Goal: Task Accomplishment & Management: Manage account settings

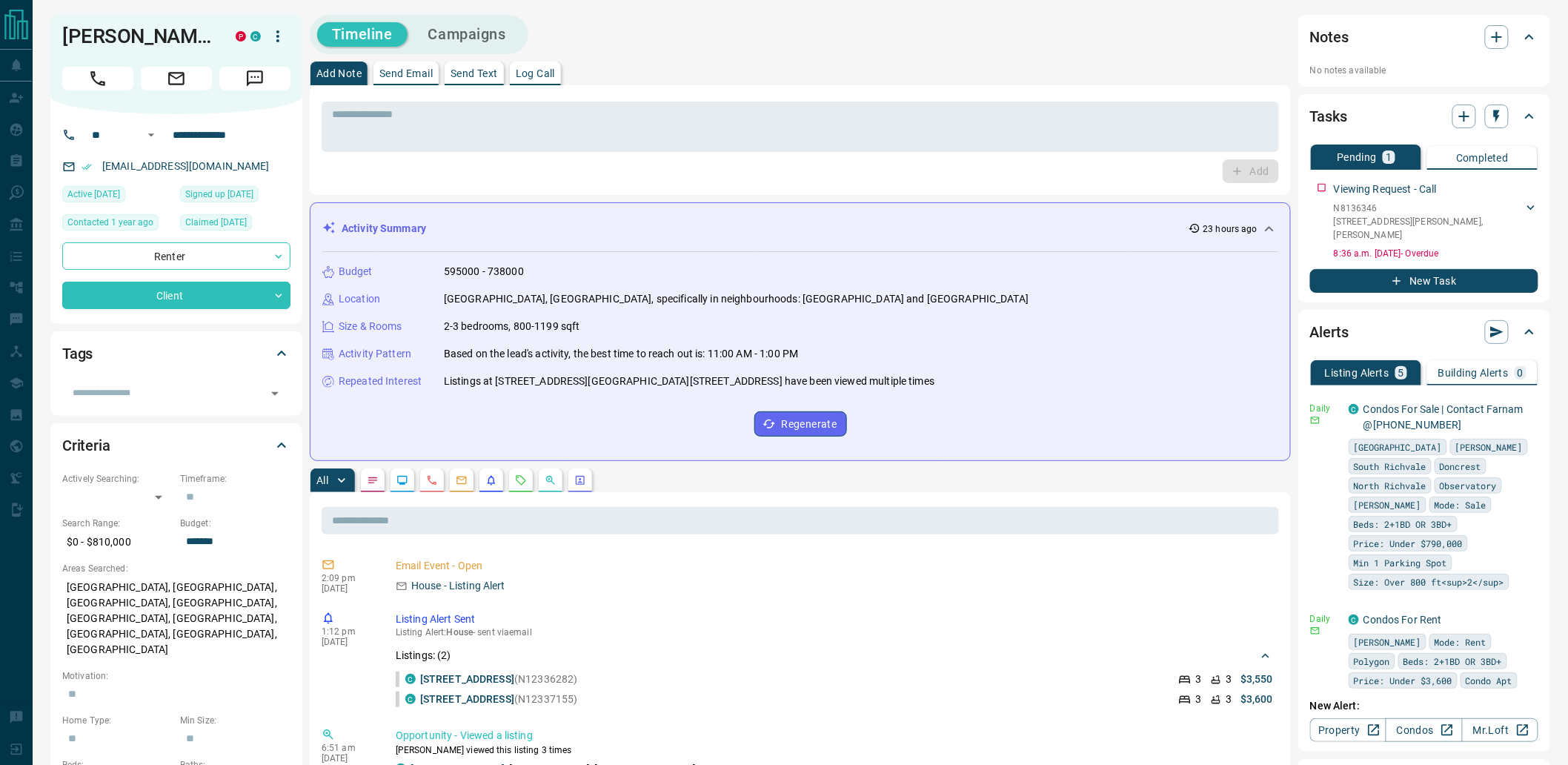
click at [558, 186] on div "* ​ Add" at bounding box center [800, 140] width 981 height 110
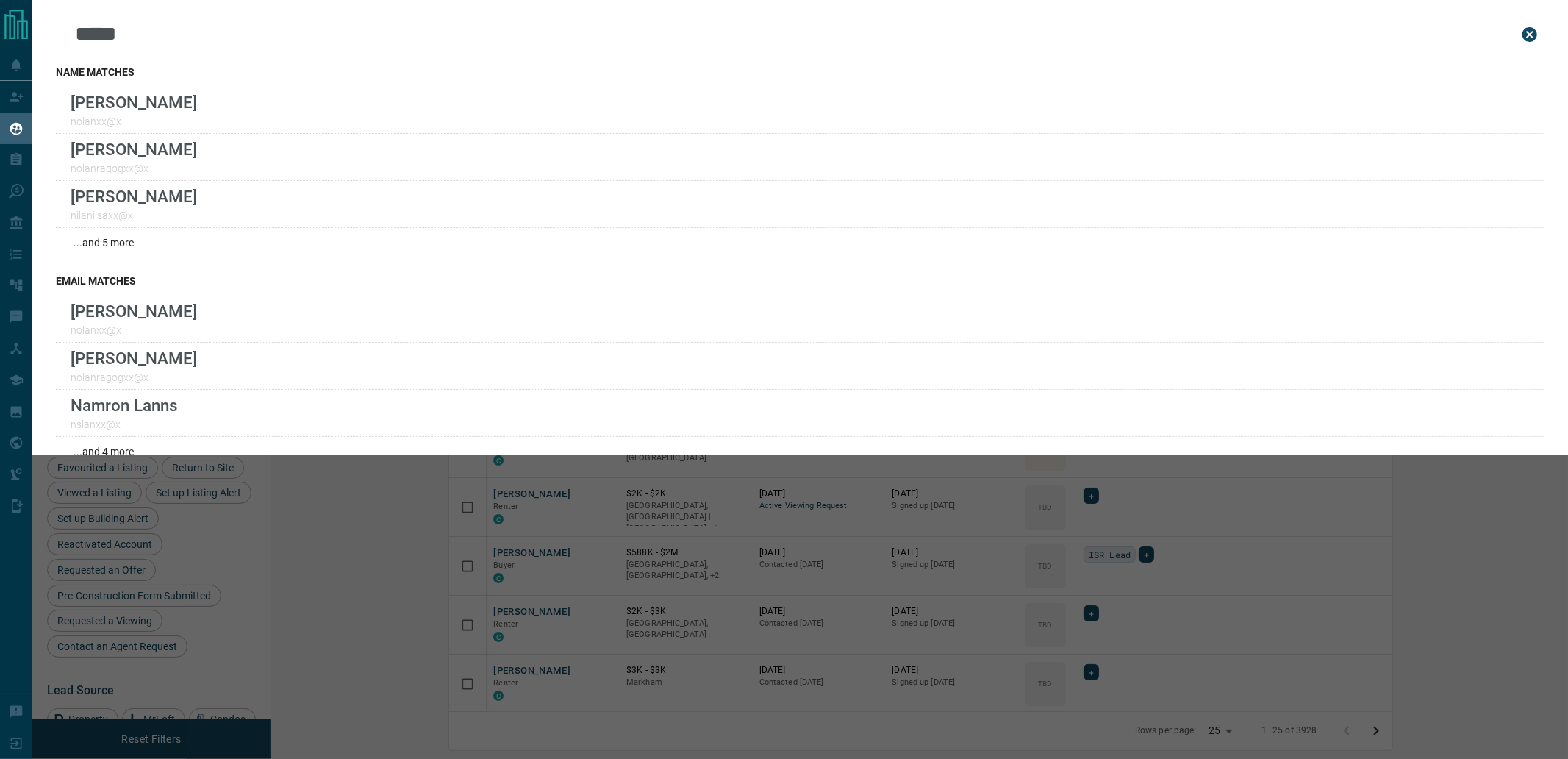
scroll to position [614, 1277]
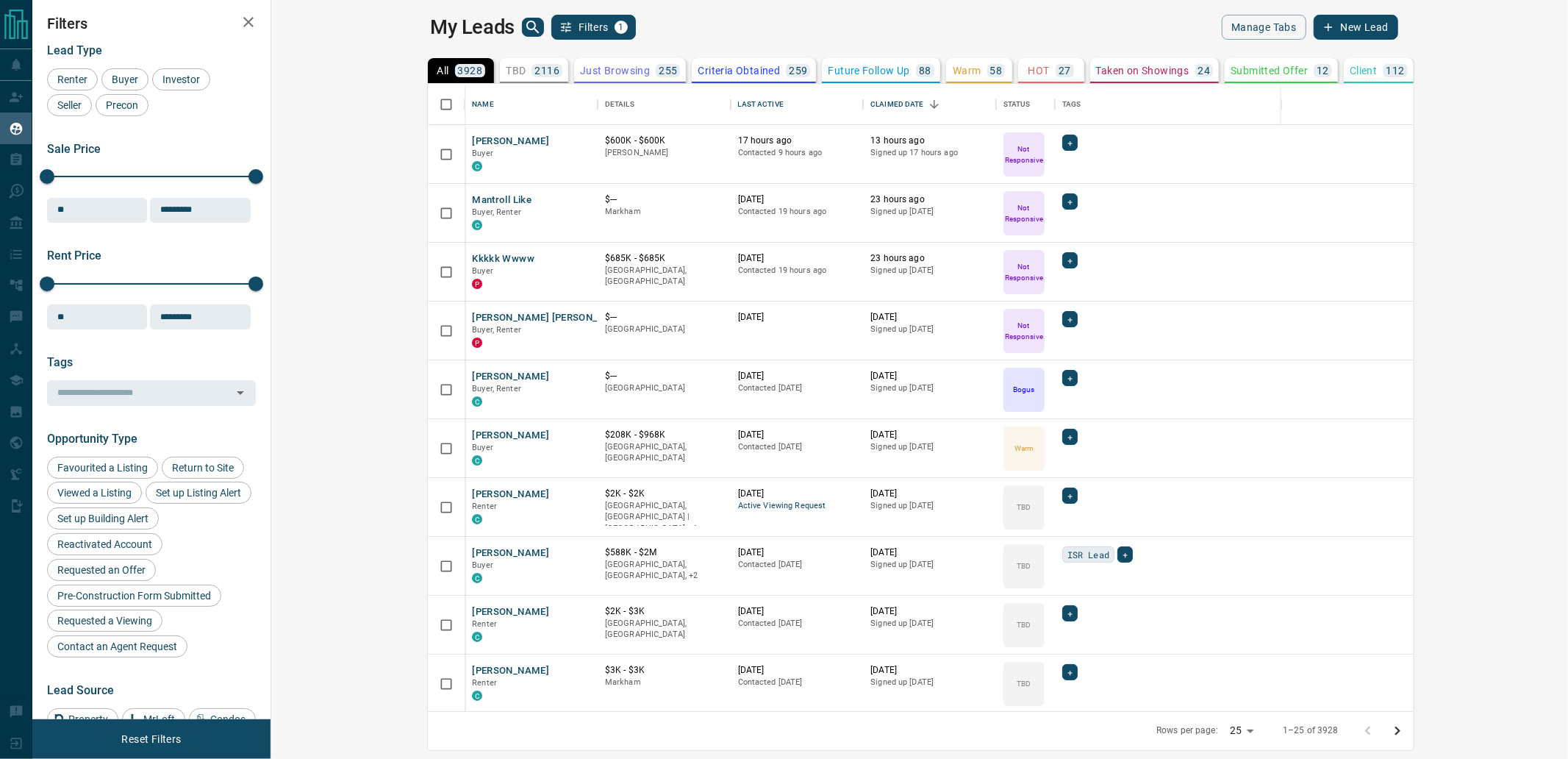
scroll to position [614, 1277]
click at [788, 98] on icon "Sort" at bounding box center [794, 104] width 13 height 13
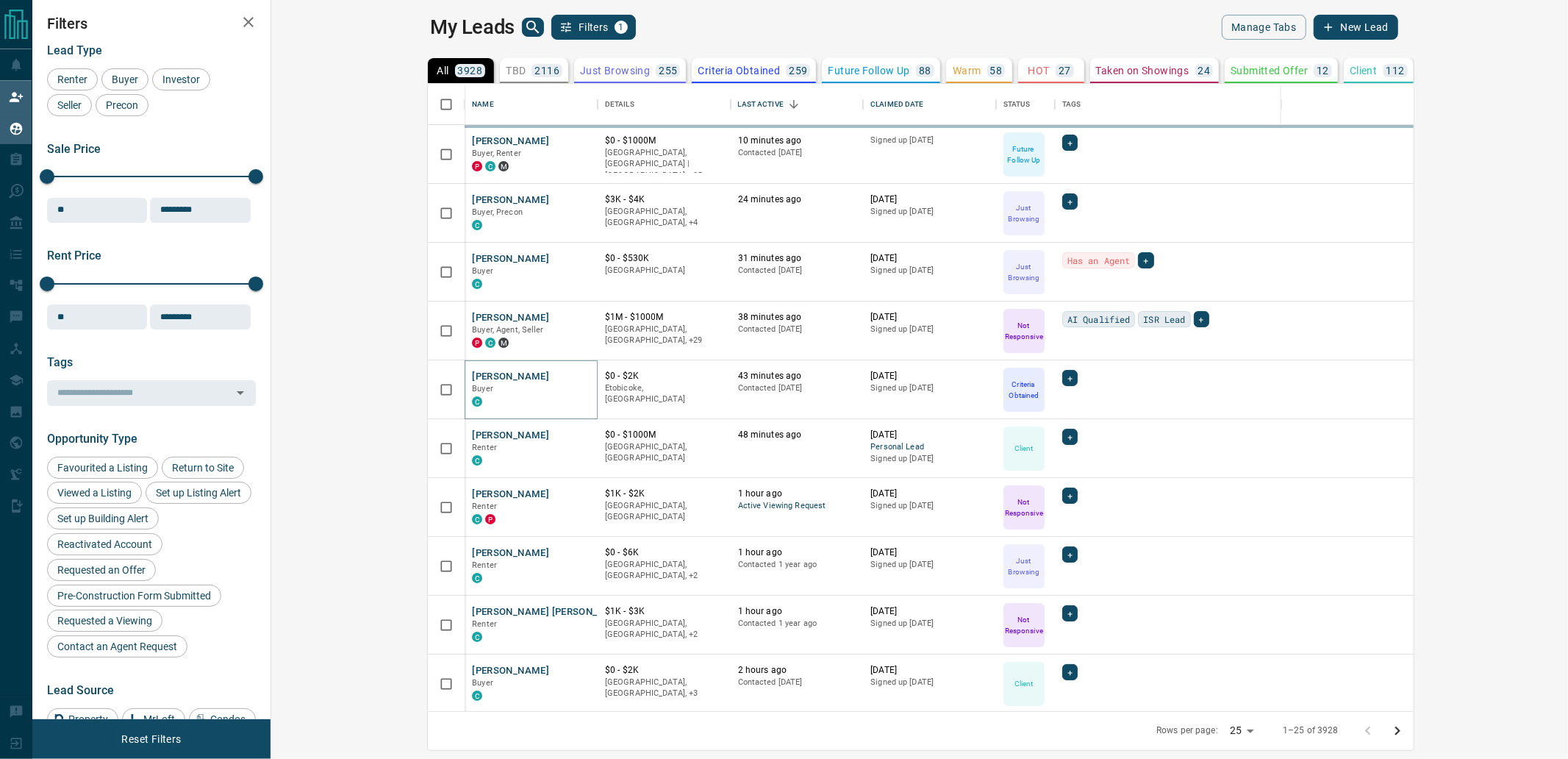
click at [16, 104] on icon at bounding box center [17, 97] width 15 height 15
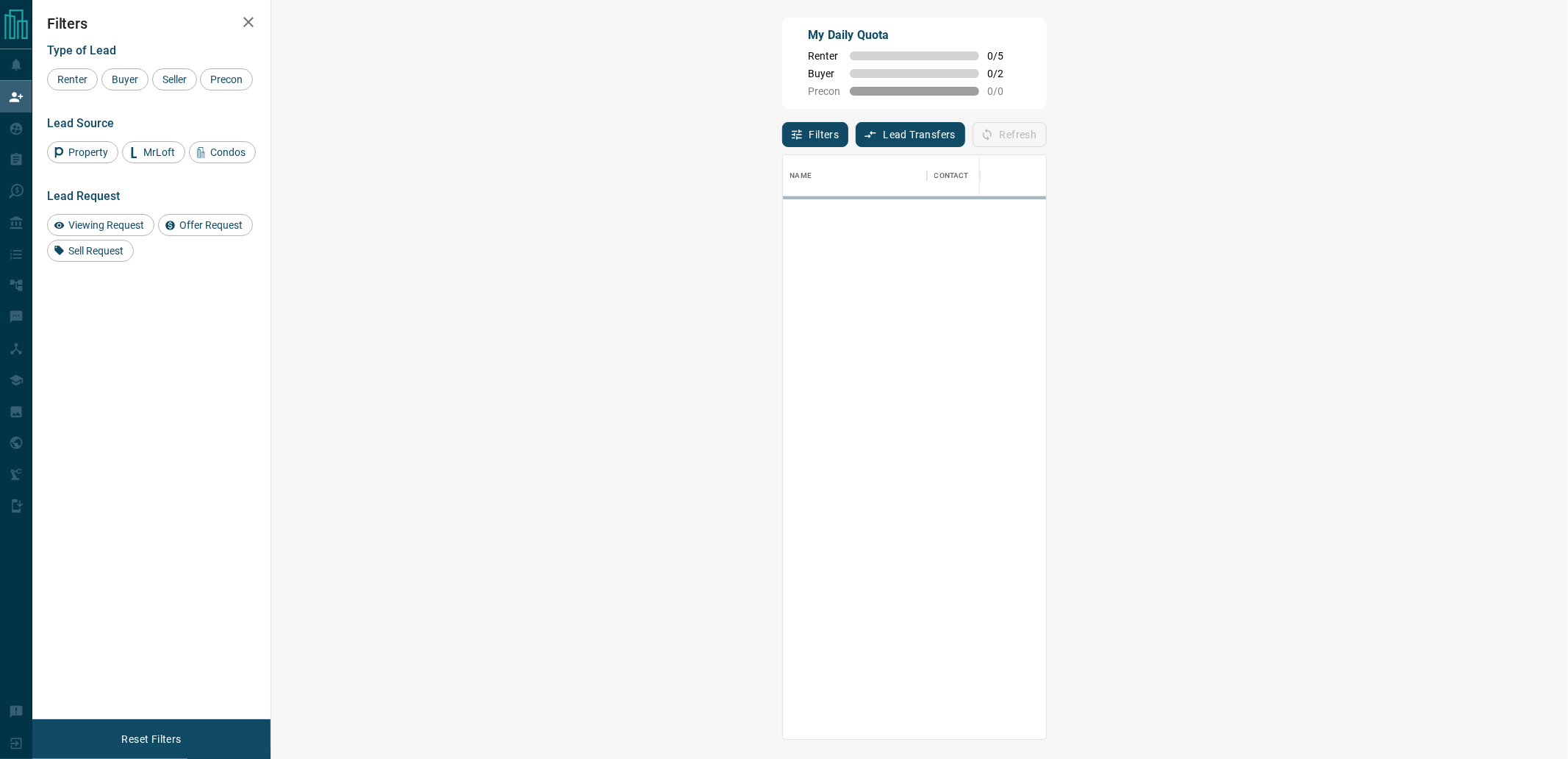
scroll to position [571, 1253]
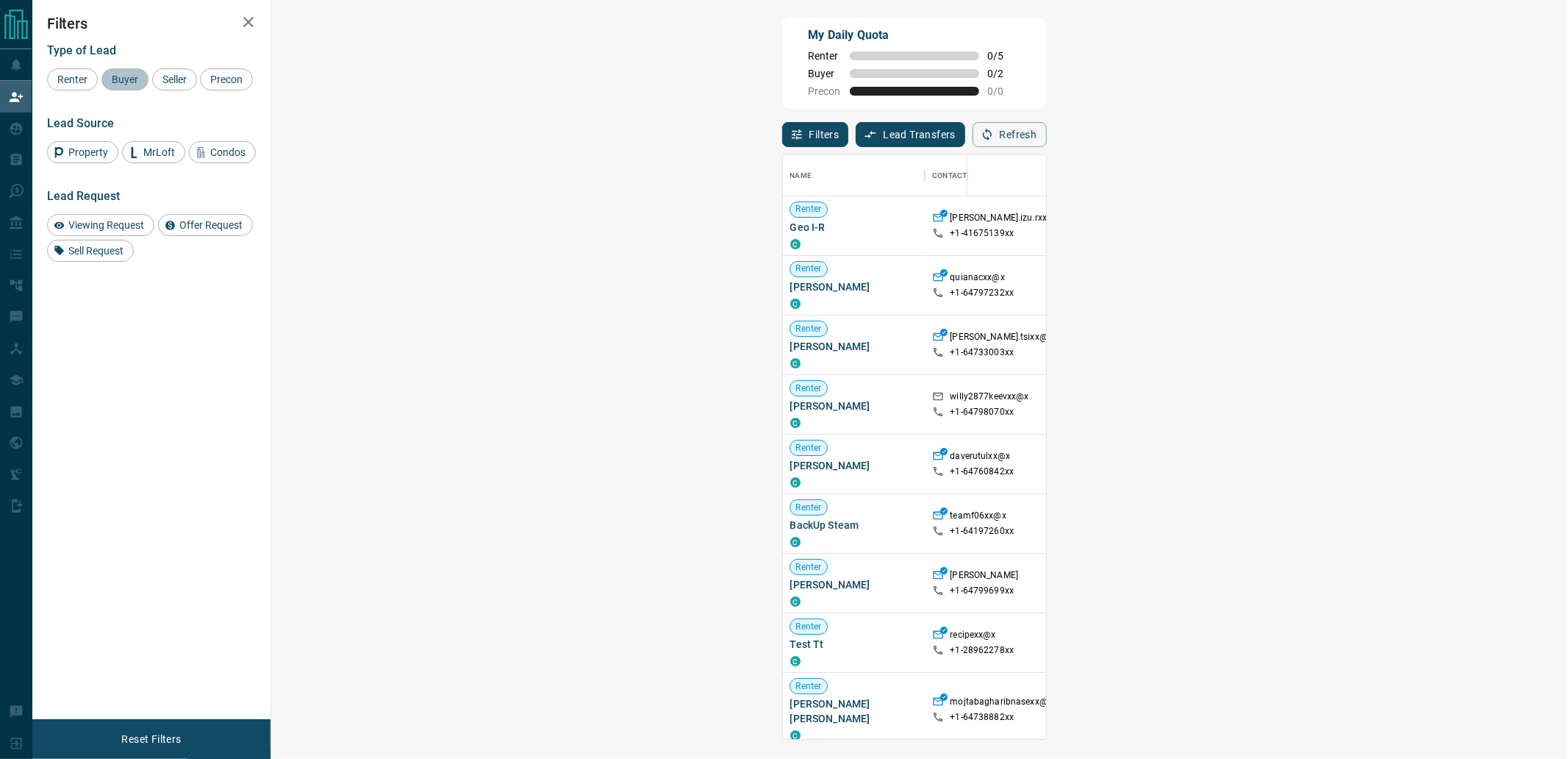
click at [122, 81] on span "Buyer" at bounding box center [125, 79] width 37 height 12
